Goal: Transaction & Acquisition: Obtain resource

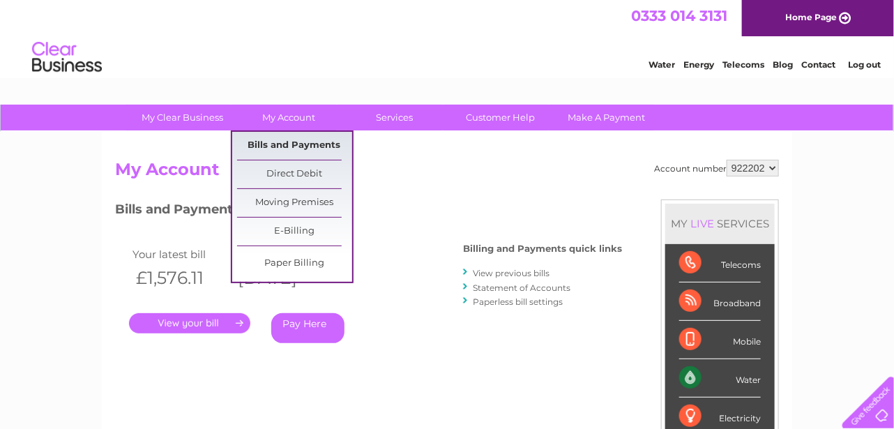
click at [289, 140] on link "Bills and Payments" at bounding box center [294, 146] width 115 height 28
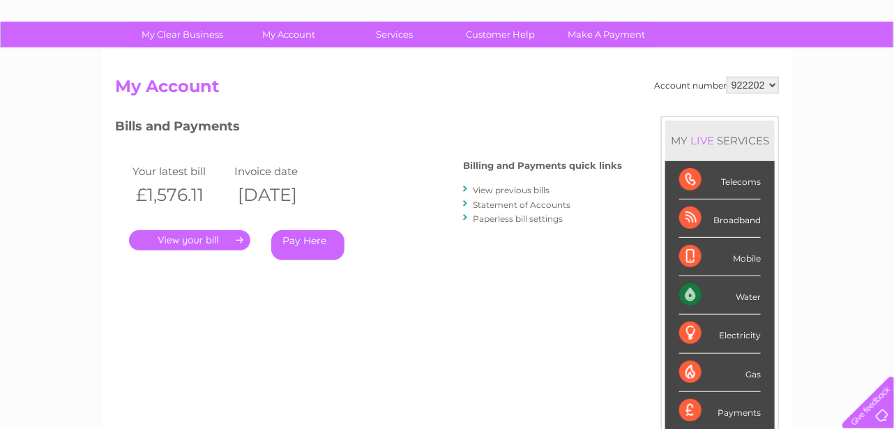
scroll to position [62, 0]
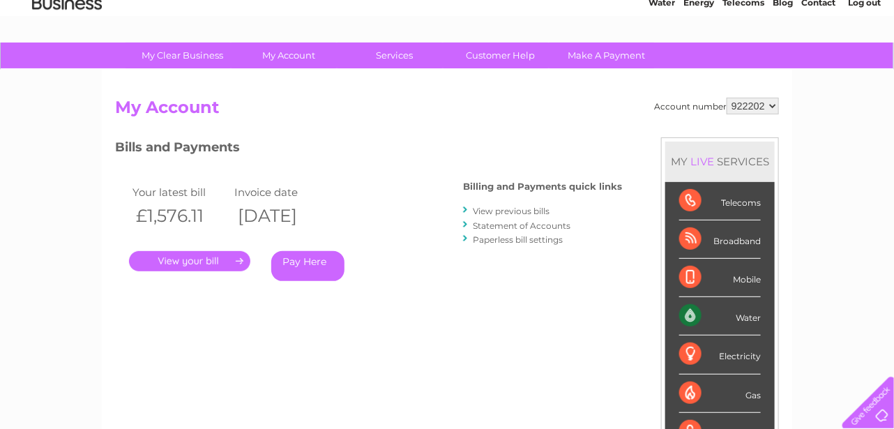
click at [513, 210] on link "View previous bills" at bounding box center [511, 211] width 77 height 10
click at [534, 207] on link "View previous bills" at bounding box center [511, 211] width 77 height 10
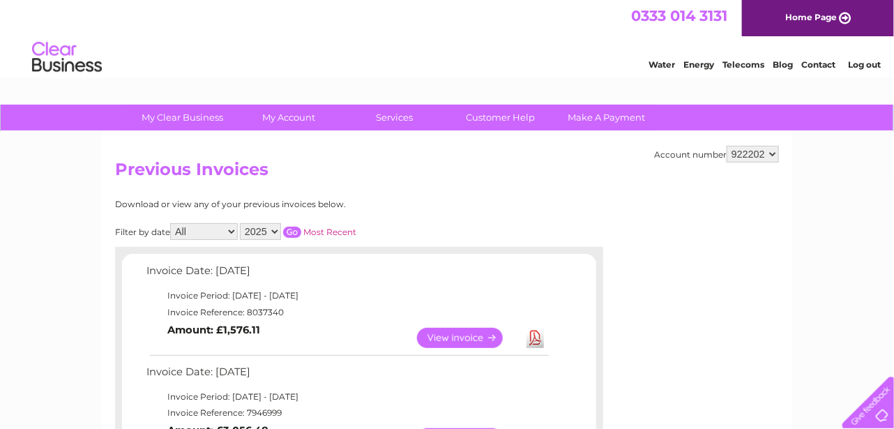
click at [273, 227] on select "2025 2024 2023 2022" at bounding box center [260, 231] width 41 height 17
select select "2024"
click at [241, 223] on select "2025 2024 2023 2022" at bounding box center [260, 231] width 41 height 17
click at [294, 229] on input "button" at bounding box center [292, 232] width 18 height 11
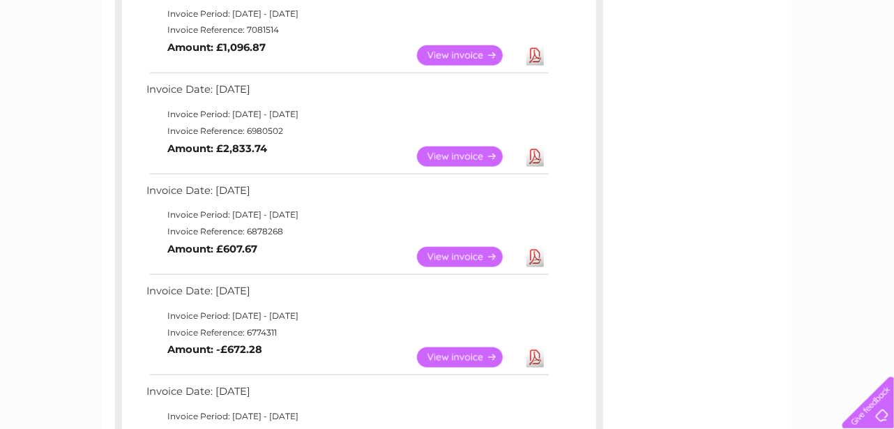
scroll to position [349, 0]
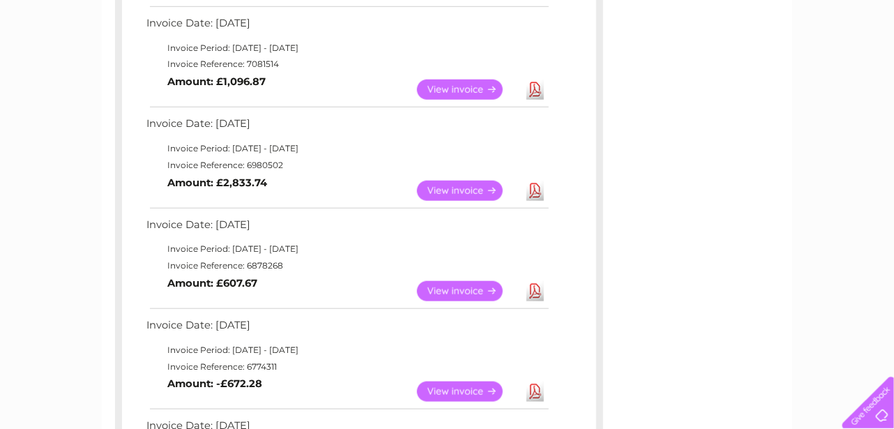
click at [538, 181] on link "Download" at bounding box center [534, 191] width 17 height 20
click at [533, 187] on link "Download" at bounding box center [534, 191] width 17 height 20
click at [453, 188] on link "View" at bounding box center [468, 191] width 103 height 20
click at [492, 183] on link "View" at bounding box center [468, 191] width 103 height 20
click at [468, 188] on link "View" at bounding box center [468, 191] width 103 height 20
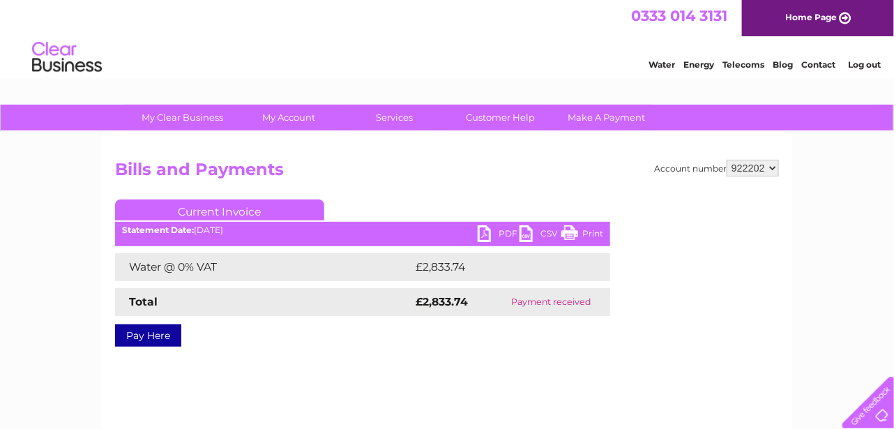
click at [479, 231] on link "PDF" at bounding box center [499, 235] width 42 height 20
click at [483, 229] on link "PDF" at bounding box center [499, 235] width 42 height 20
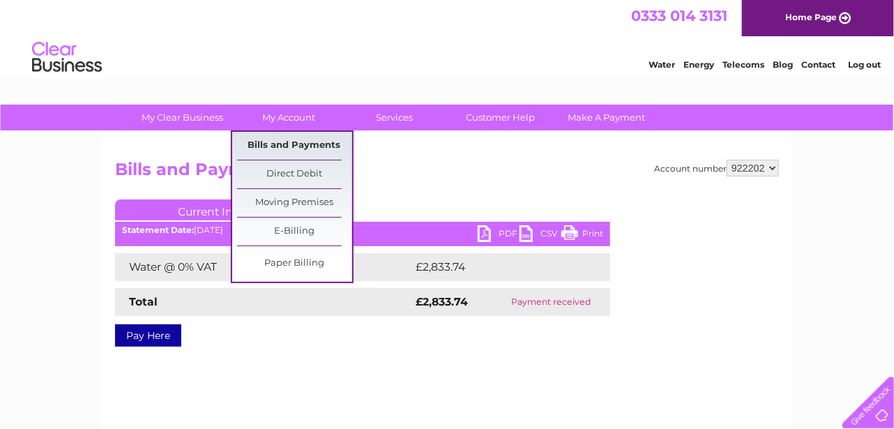
click at [294, 142] on link "Bills and Payments" at bounding box center [294, 146] width 115 height 28
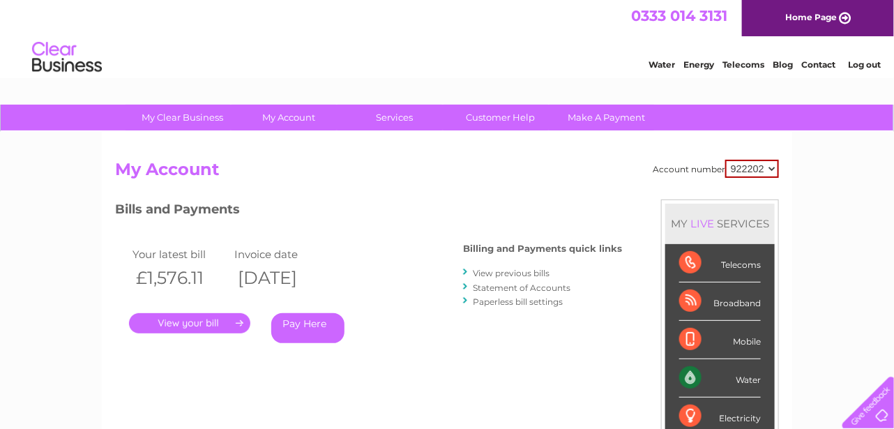
click at [853, 65] on link "Log out" at bounding box center [864, 64] width 33 height 10
